Goal: Check status: Check status

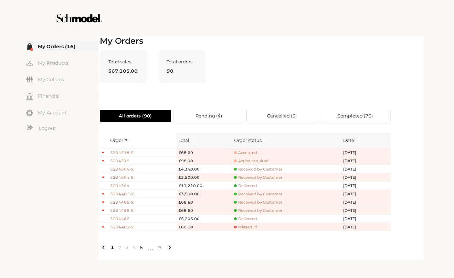
click at [143, 250] on link "5" at bounding box center [141, 247] width 7 height 6
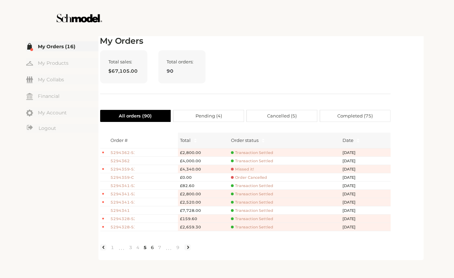
click at [152, 250] on link "6" at bounding box center [152, 247] width 7 height 6
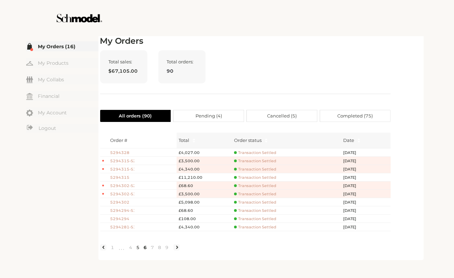
click at [138, 250] on link "5" at bounding box center [138, 247] width 7 height 6
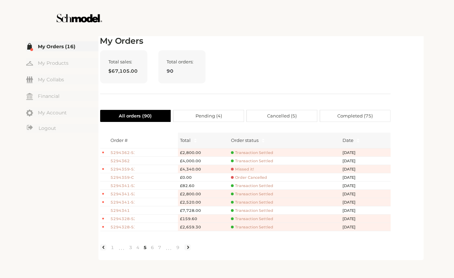
click at [126, 176] on span "5294359-C" at bounding box center [123, 178] width 24 height 6
click at [128, 177] on span "5294359-C" at bounding box center [123, 178] width 24 height 6
click at [242, 171] on span "Missed it!" at bounding box center [242, 169] width 23 height 5
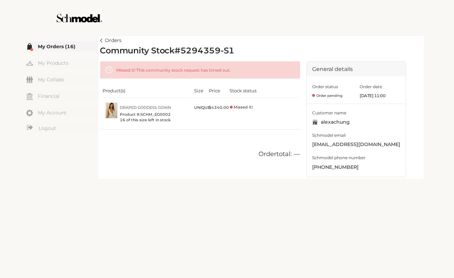
click at [101, 42] on img at bounding box center [101, 41] width 2 height 4
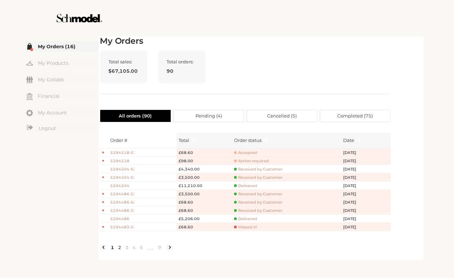
click at [121, 249] on link "2" at bounding box center [119, 247] width 7 height 6
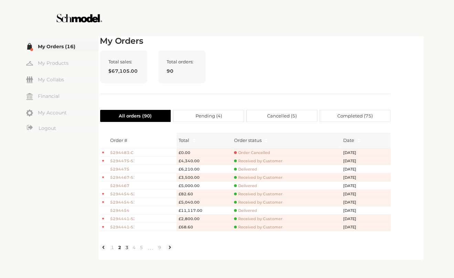
click at [127, 250] on link "3" at bounding box center [127, 247] width 7 height 6
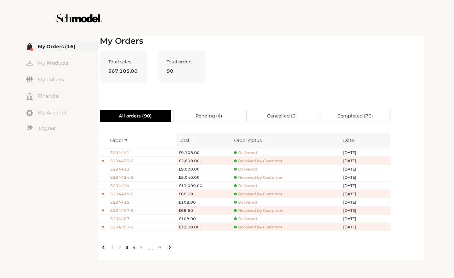
click at [133, 250] on link "4" at bounding box center [134, 247] width 7 height 6
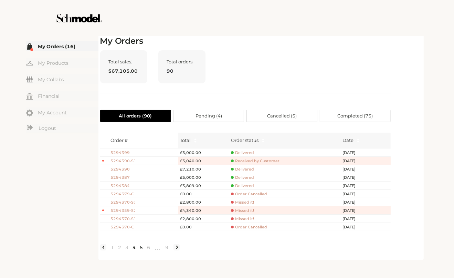
click at [142, 250] on link "5" at bounding box center [141, 247] width 7 height 6
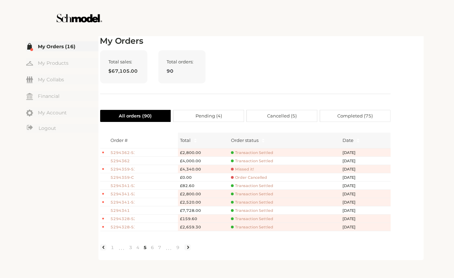
click at [125, 168] on span "5294359-S1" at bounding box center [123, 169] width 24 height 6
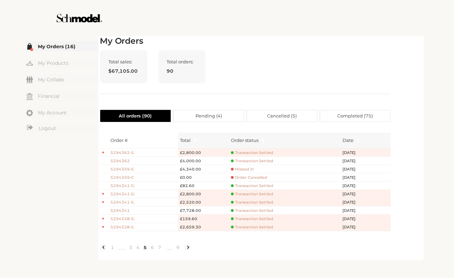
click at [121, 151] on span "5294362-S1" at bounding box center [123, 153] width 24 height 6
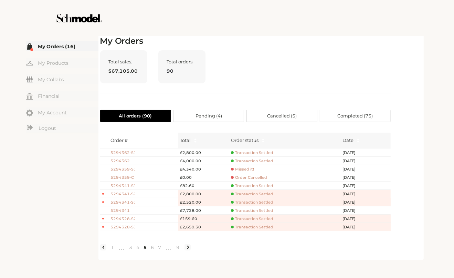
click at [129, 193] on span "5294341-S2" at bounding box center [123, 194] width 24 height 6
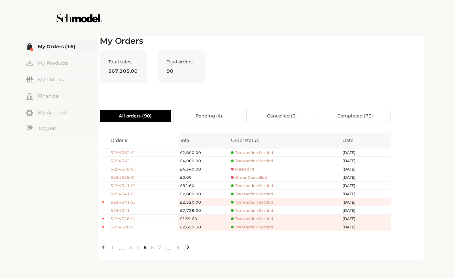
click at [128, 200] on span "5294341-S1" at bounding box center [123, 202] width 24 height 6
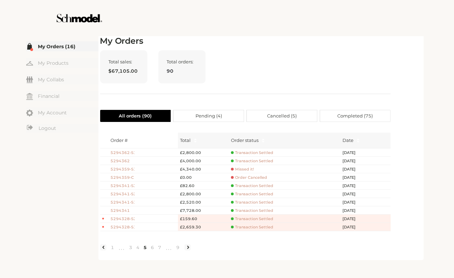
click at [120, 169] on span "5294359-S1" at bounding box center [123, 169] width 24 height 6
click at [129, 167] on span "5294359-S1" at bounding box center [123, 169] width 24 height 6
click at [245, 167] on span "Missed it!" at bounding box center [242, 169] width 23 height 5
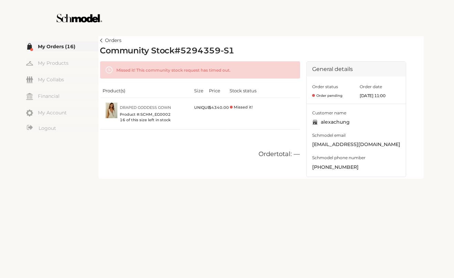
click at [105, 40] on link "Orders" at bounding box center [111, 40] width 22 height 8
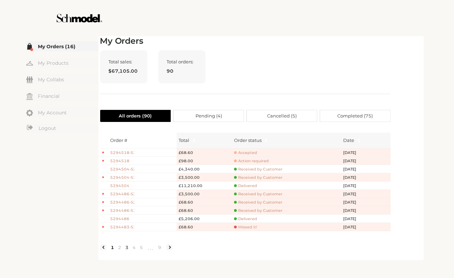
click at [126, 250] on link "3" at bounding box center [127, 247] width 7 height 6
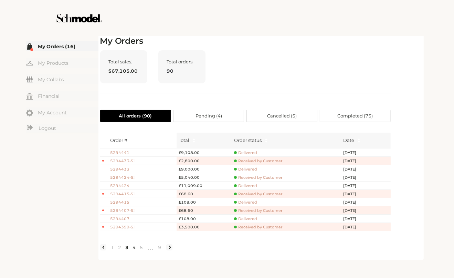
click at [133, 250] on link "4" at bounding box center [134, 247] width 7 height 6
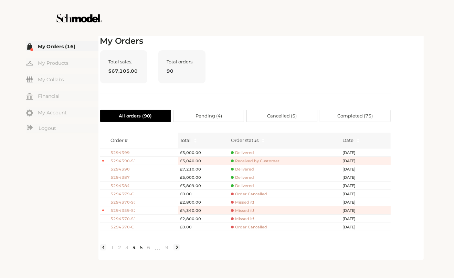
click at [141, 250] on link "5" at bounding box center [141, 247] width 7 height 6
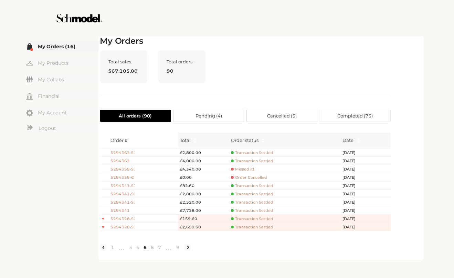
click at [125, 169] on span "5294359-S1" at bounding box center [123, 169] width 24 height 6
click at [127, 178] on span "5294359-C" at bounding box center [123, 178] width 24 height 6
click at [138, 250] on link "4" at bounding box center [138, 247] width 7 height 6
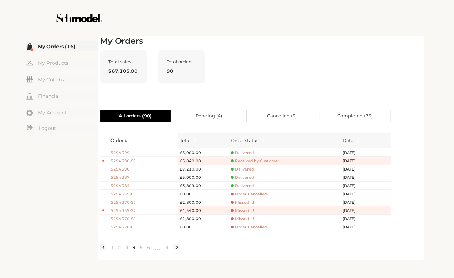
click at [126, 225] on span "5294370-C" at bounding box center [123, 227] width 24 height 6
click at [127, 193] on span "5294379-C" at bounding box center [123, 194] width 24 height 6
